Goal: Task Accomplishment & Management: Manage account settings

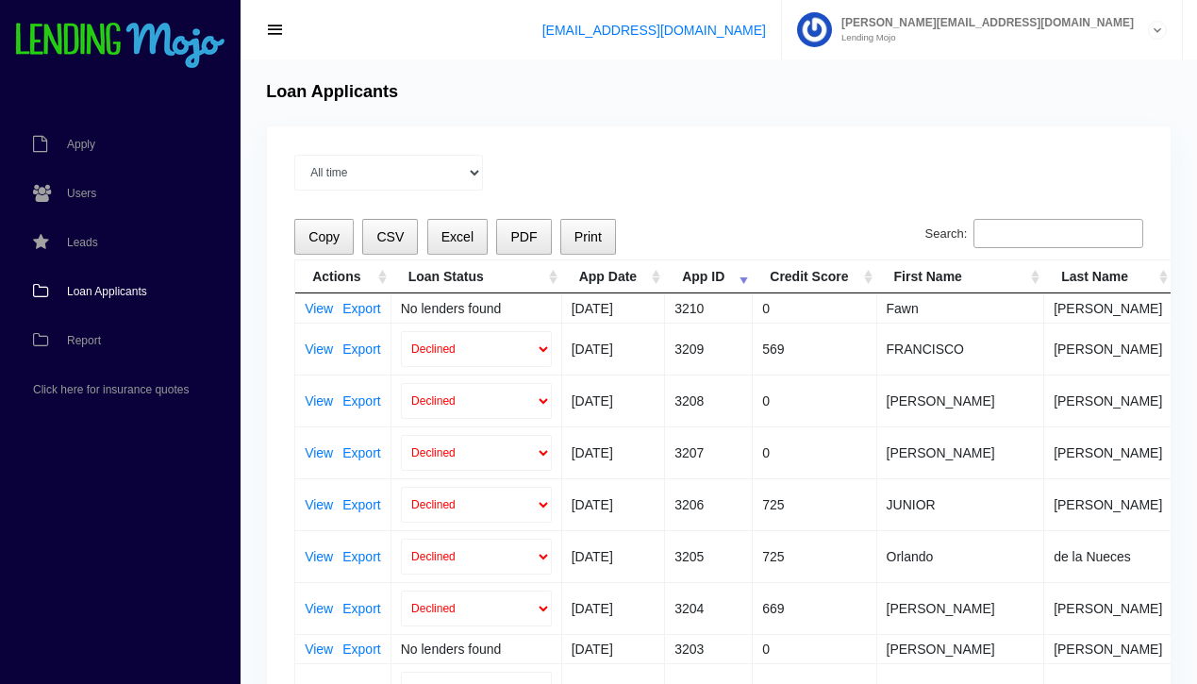
click at [103, 291] on span "Loan Applicants" at bounding box center [107, 291] width 80 height 11
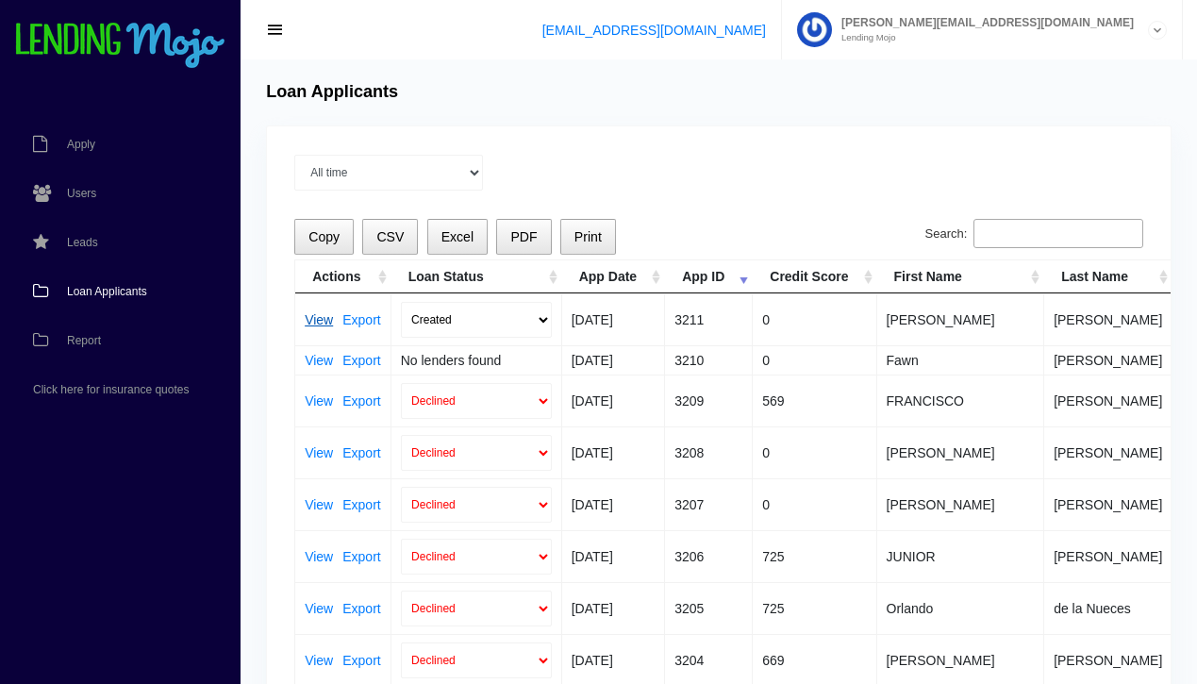
click at [315, 325] on link "View" at bounding box center [319, 319] width 28 height 13
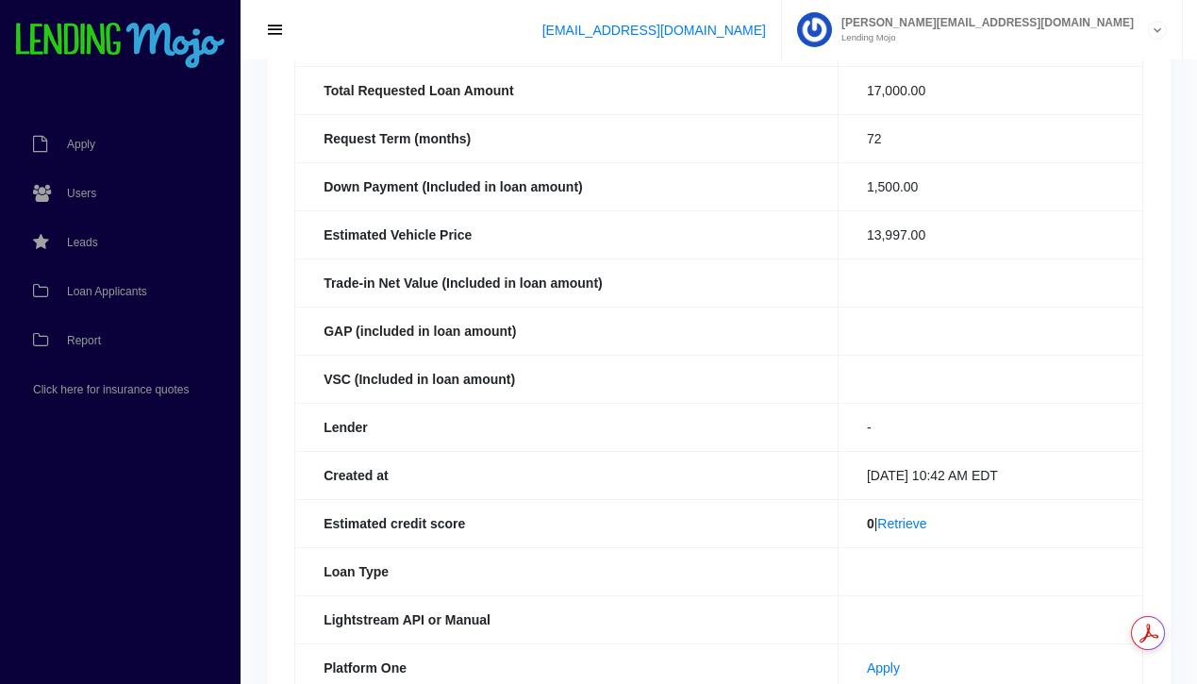
scroll to position [278, 0]
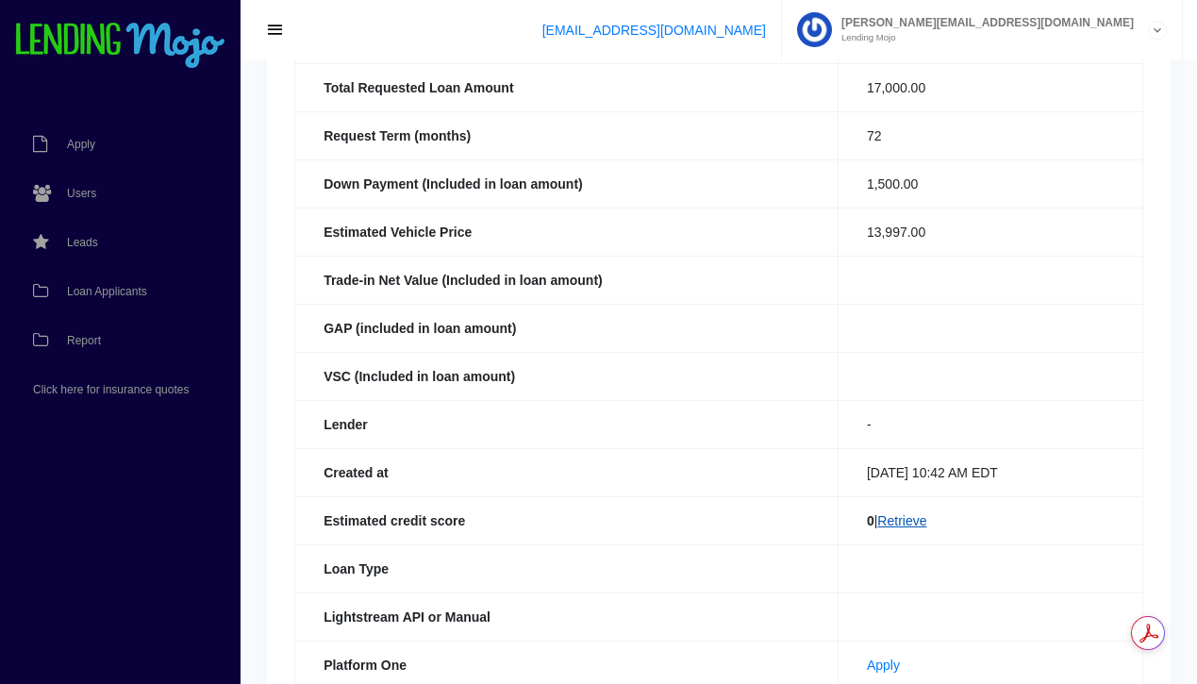
click at [903, 523] on link "Retrieve" at bounding box center [901, 520] width 49 height 15
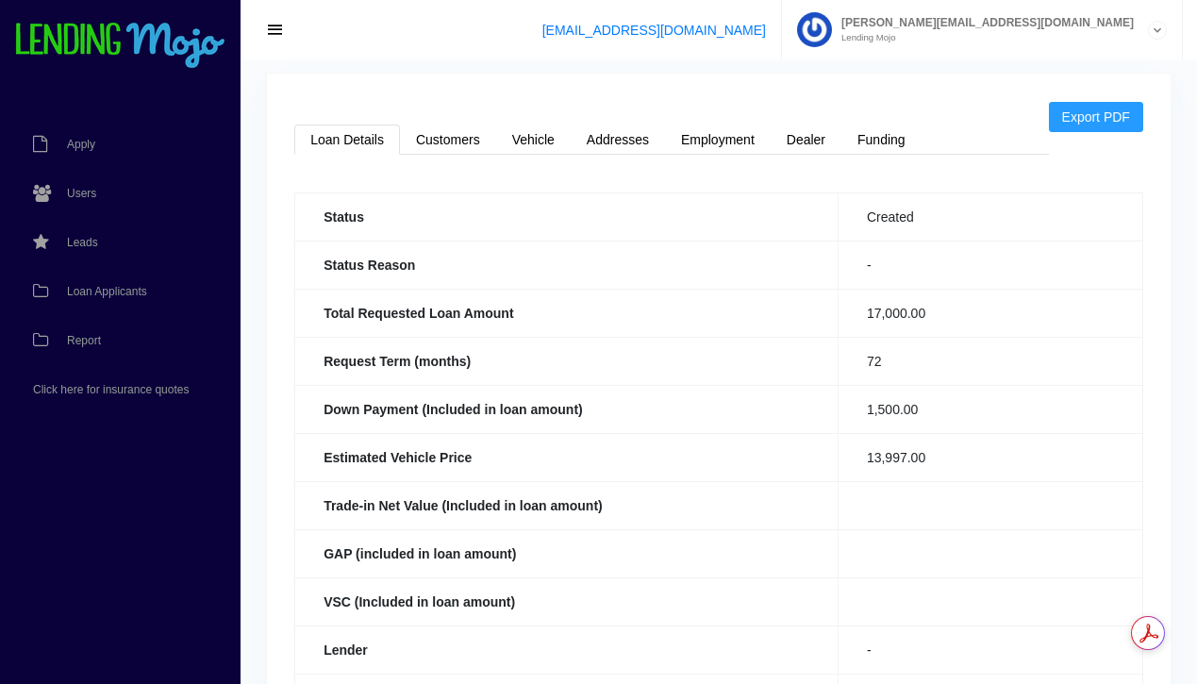
scroll to position [56, 0]
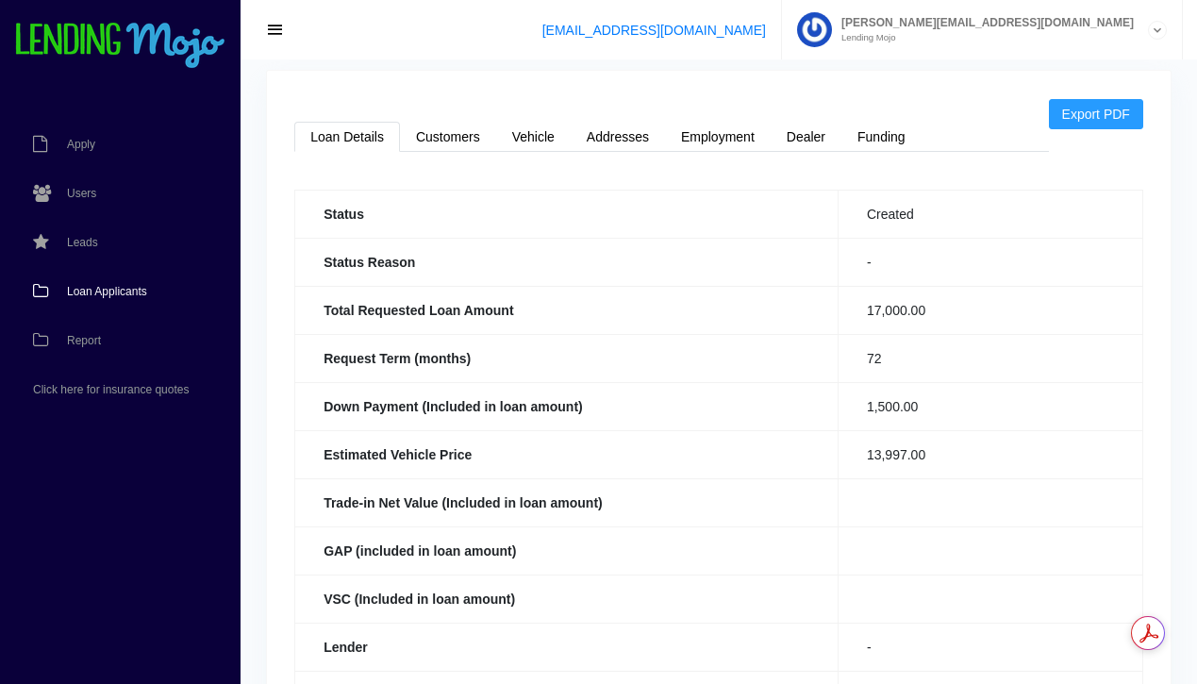
click at [104, 290] on span "Loan Applicants" at bounding box center [107, 291] width 80 height 11
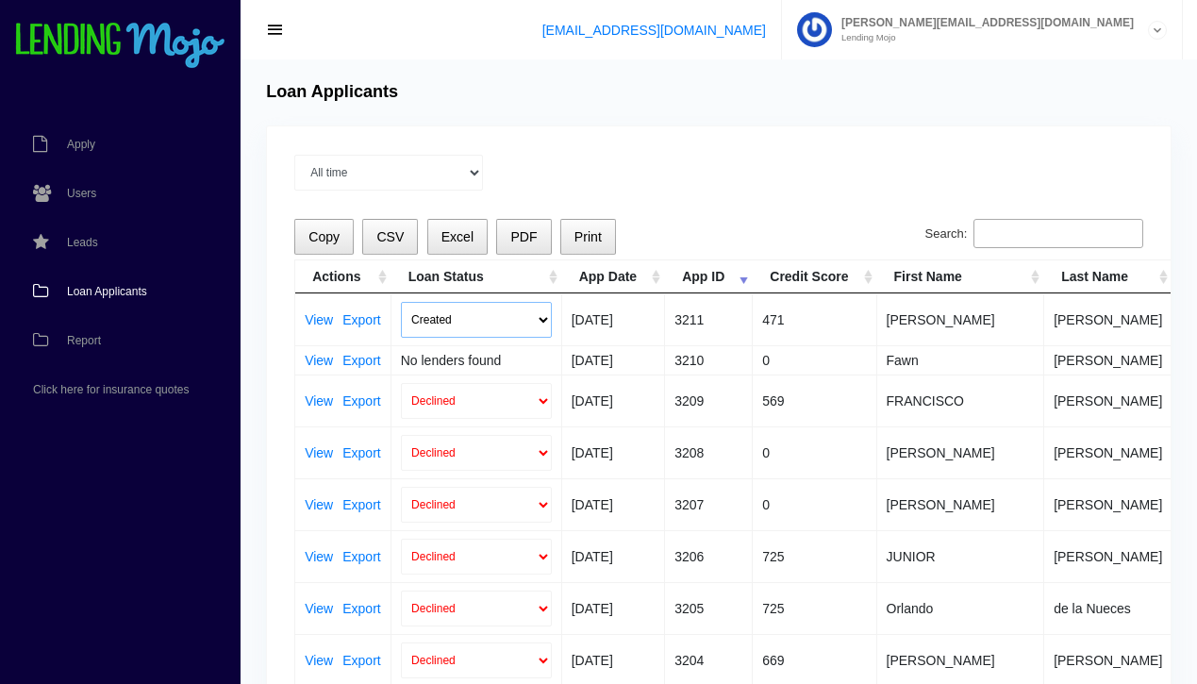
click at [545, 320] on select "Created Submitted" at bounding box center [476, 320] width 151 height 36
select select "submitted"
click at [401, 302] on select "Created Submitted" at bounding box center [476, 320] width 151 height 36
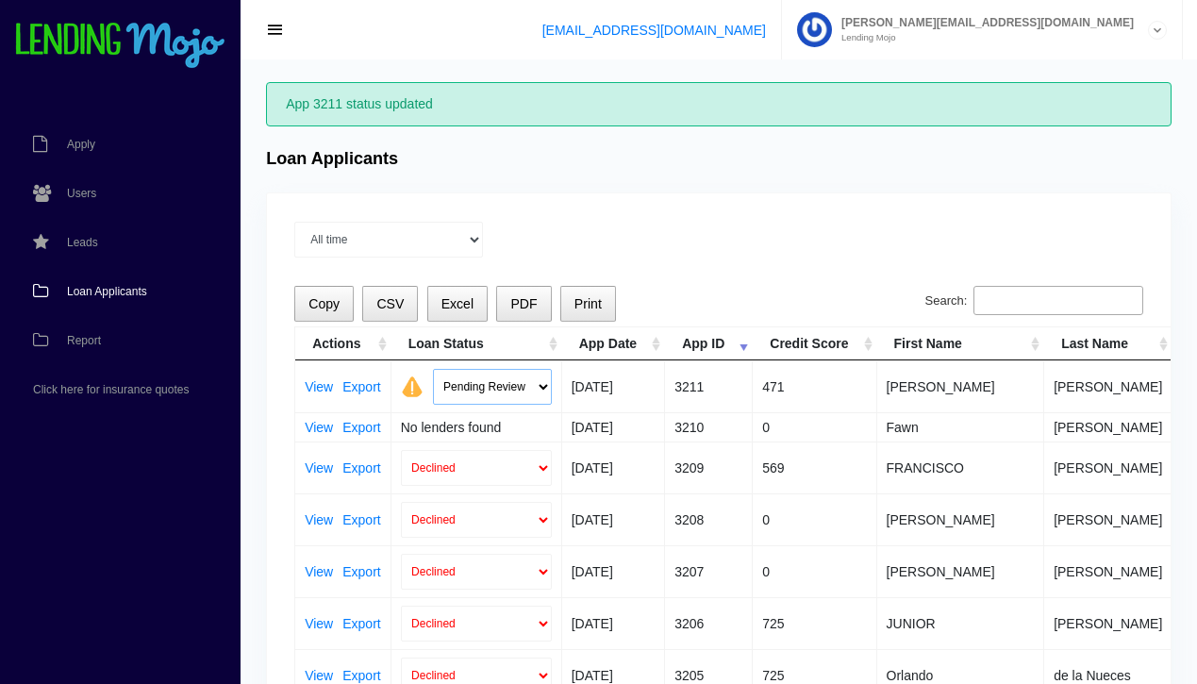
click at [539, 385] on select "Pending Review Approve Decline Unqualified" at bounding box center [492, 387] width 119 height 36
select select "declined"
click at [433, 369] on select "Pending Review Approve Decline Unqualified" at bounding box center [492, 387] width 119 height 36
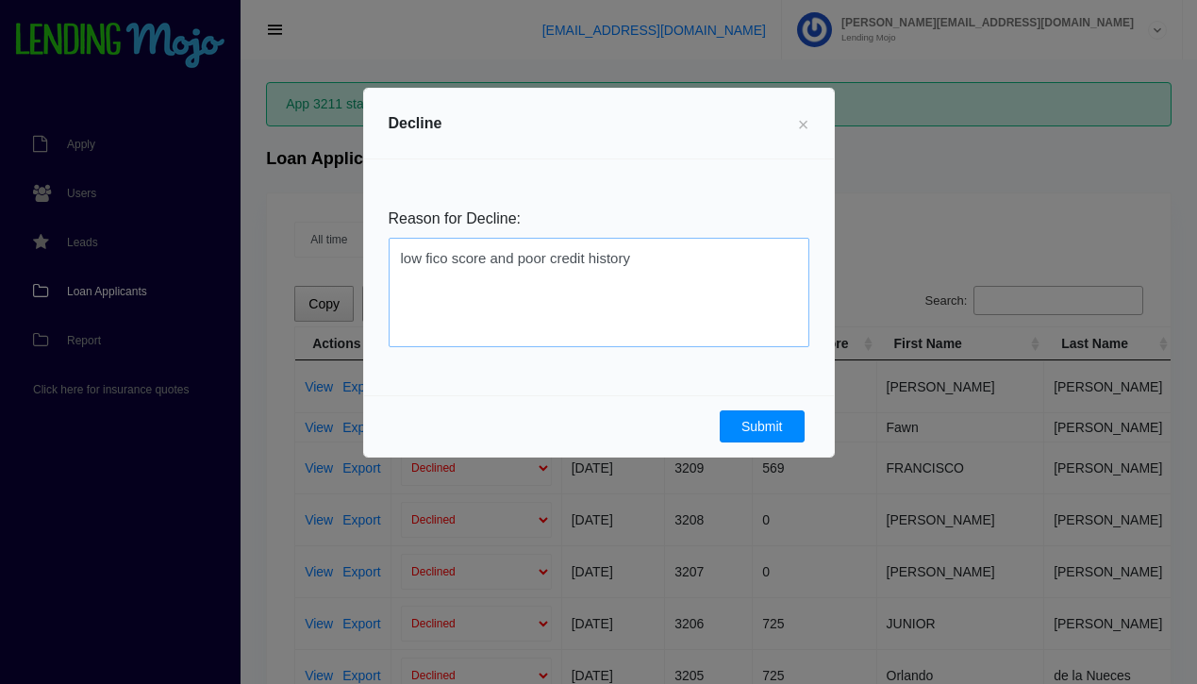
type textarea "low fico score and poor credit history"
click at [759, 428] on button "Submit" at bounding box center [762, 426] width 85 height 32
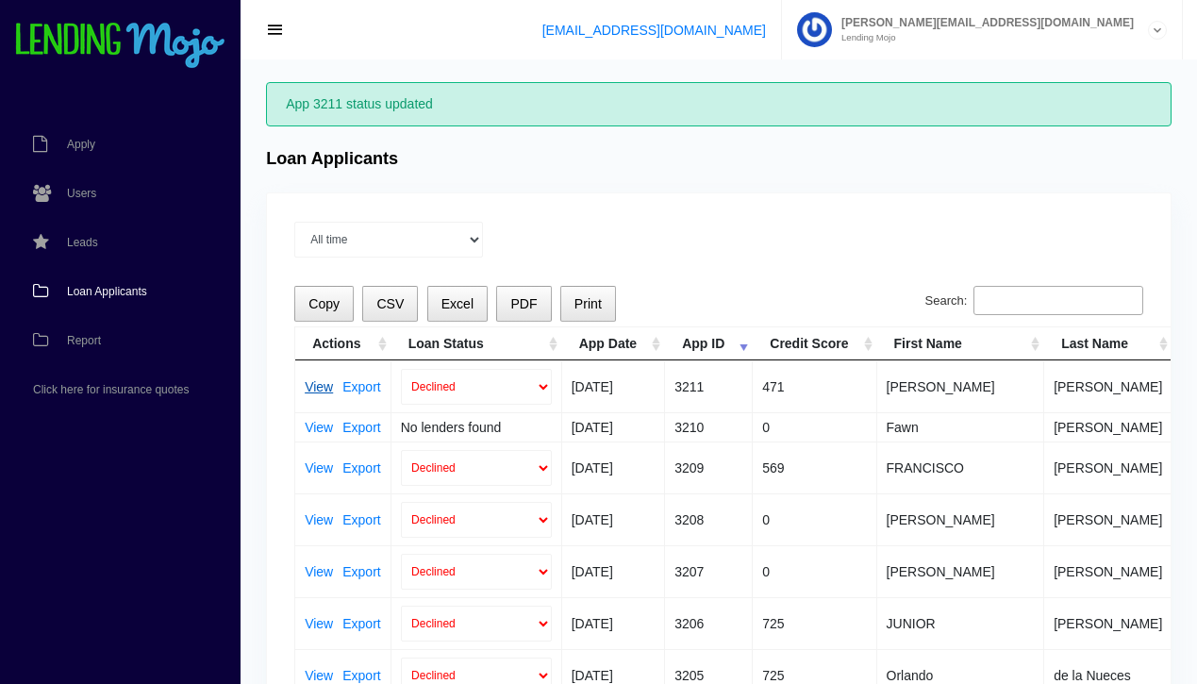
click at [319, 390] on link "View" at bounding box center [319, 386] width 28 height 13
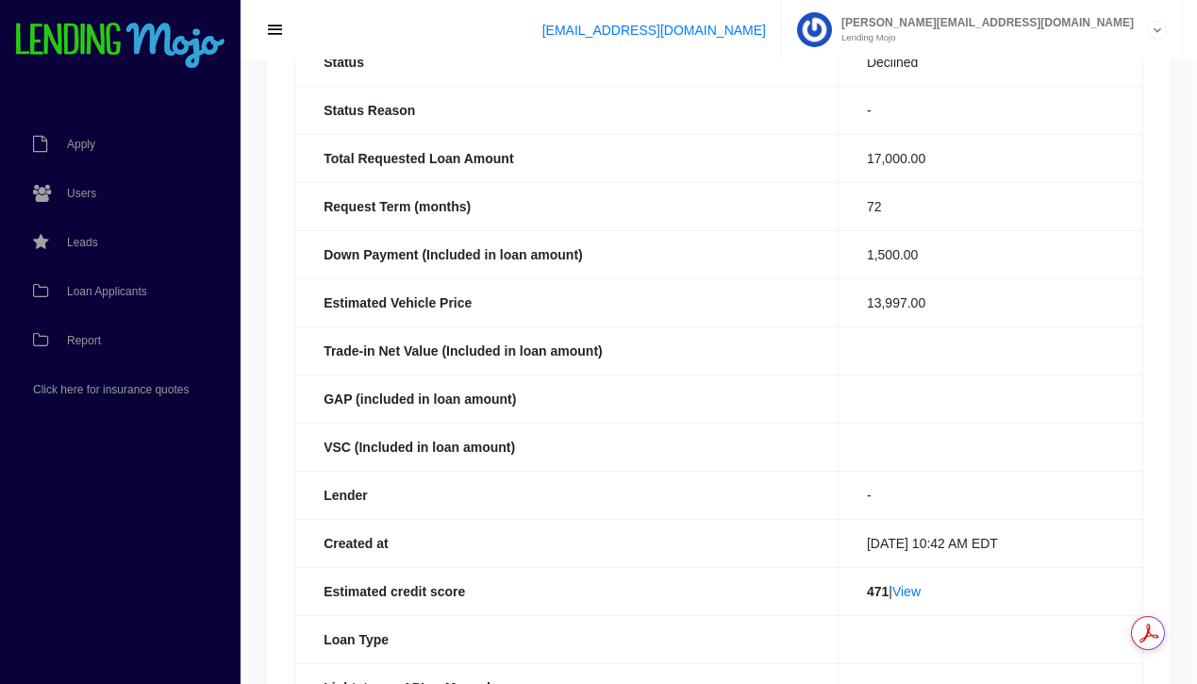
scroll to position [229, 0]
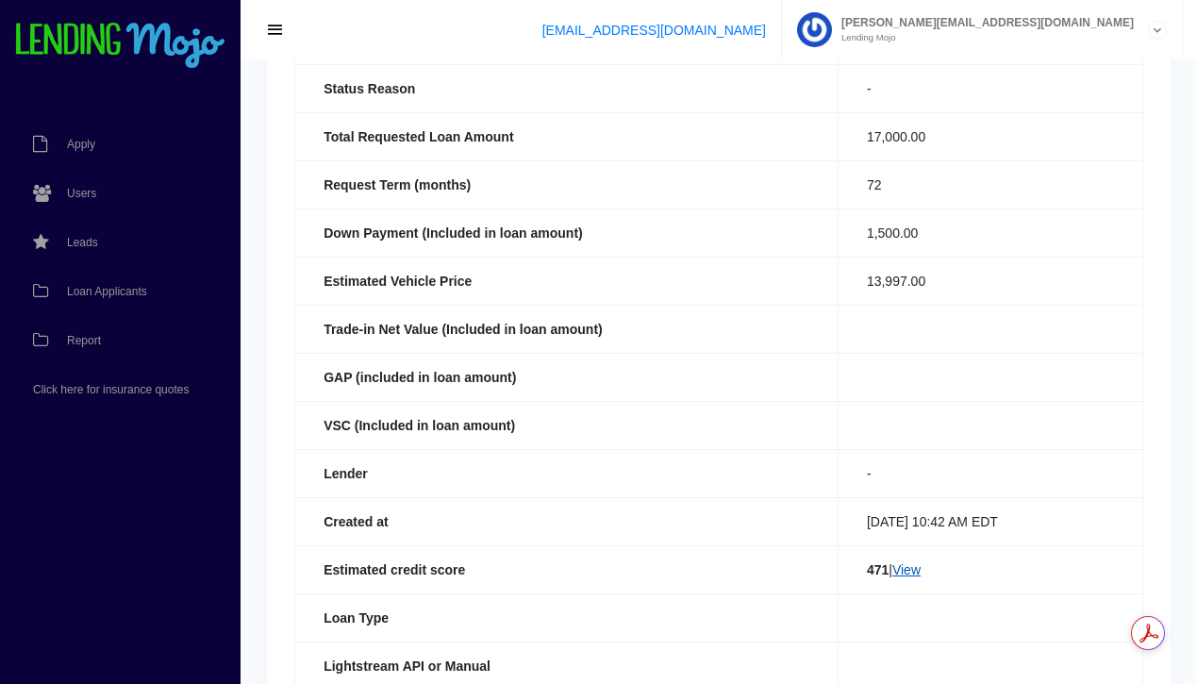
click at [905, 571] on link "View" at bounding box center [906, 569] width 28 height 15
